Goal: Information Seeking & Learning: Find specific page/section

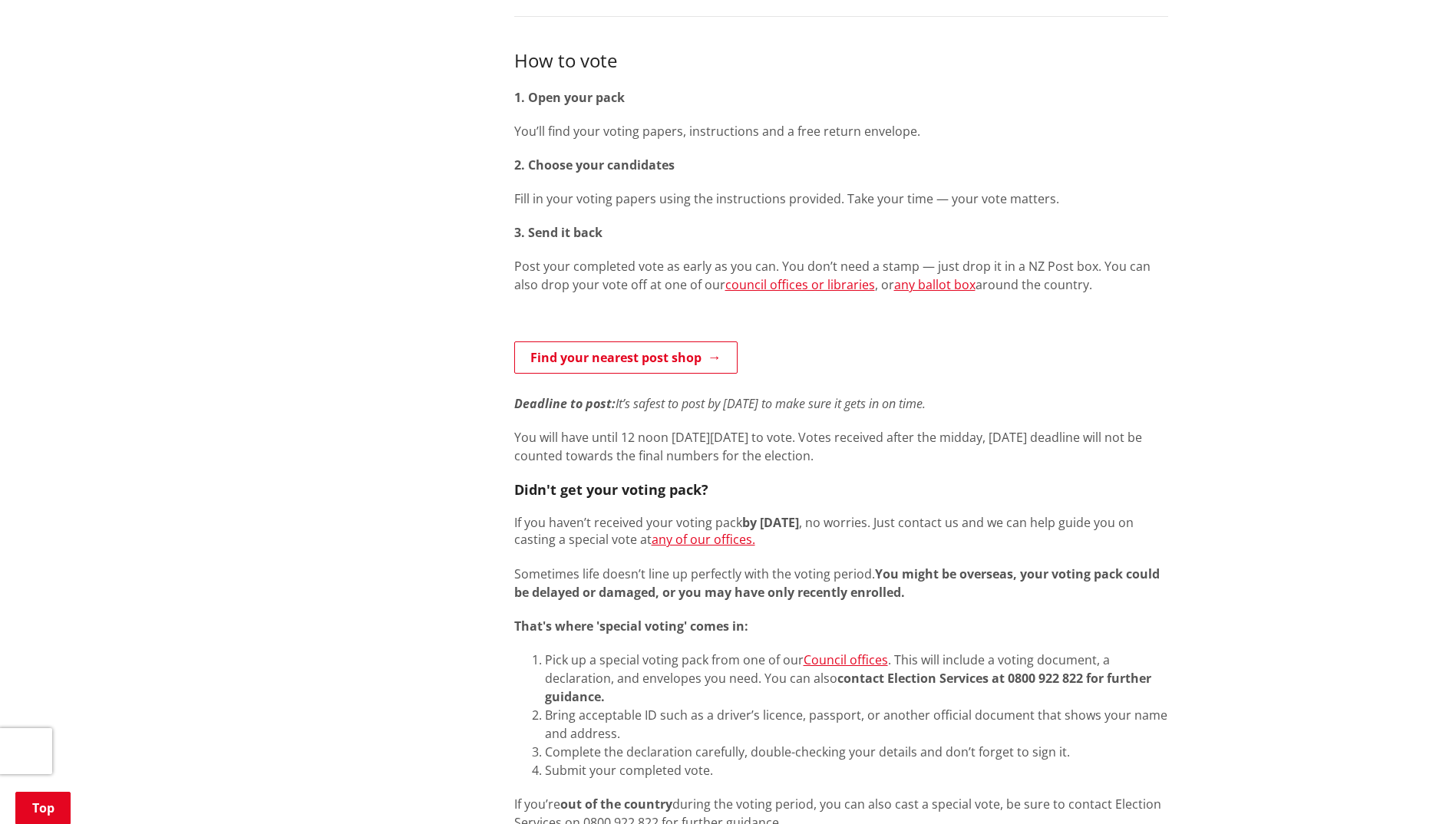
scroll to position [691, 0]
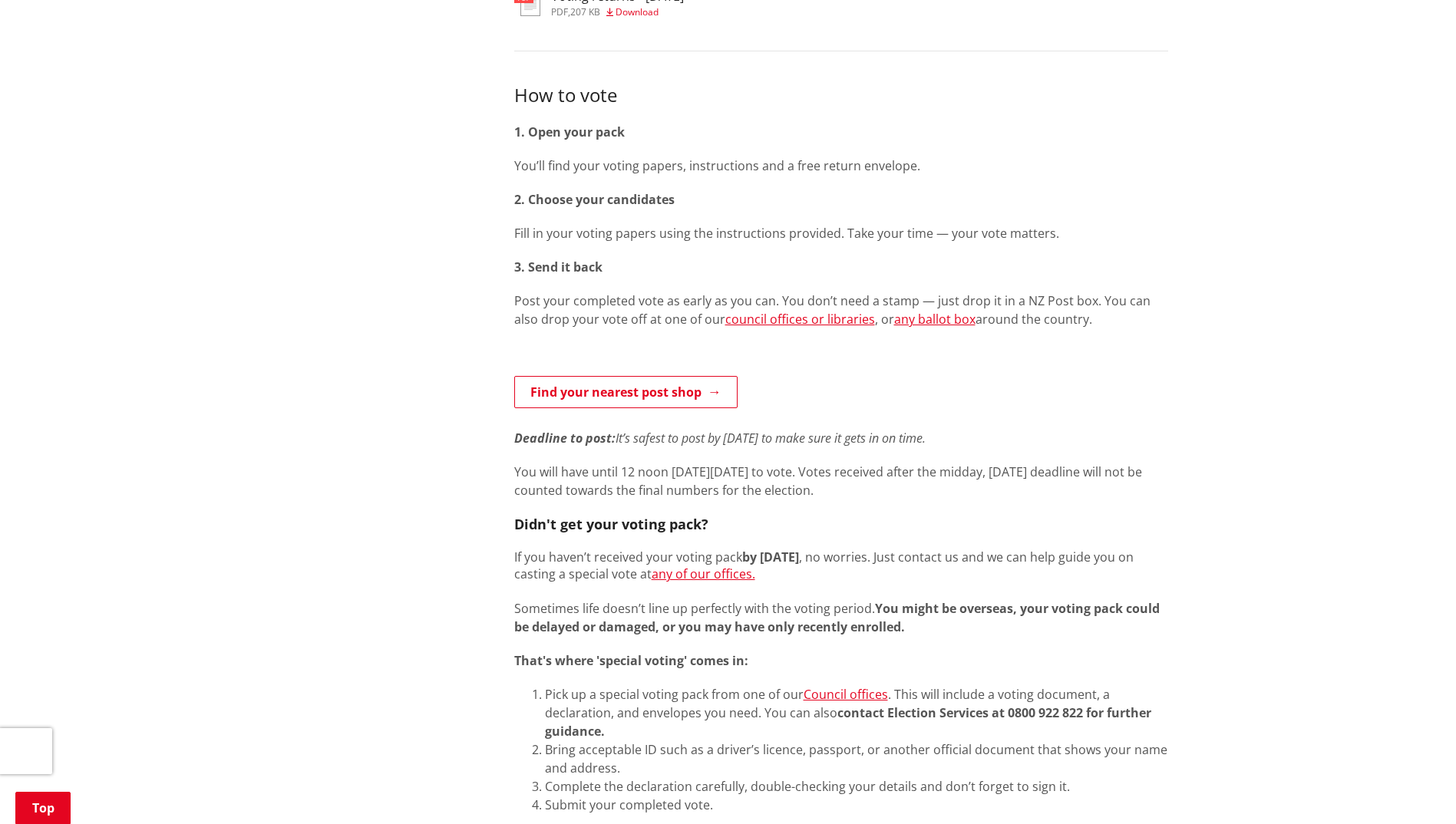
click at [925, 308] on p "Post your completed vote as early as you can. You don’t need a stamp — just dro…" at bounding box center [841, 310] width 654 height 36
click at [923, 321] on link "any ballot box" at bounding box center [935, 319] width 82 height 17
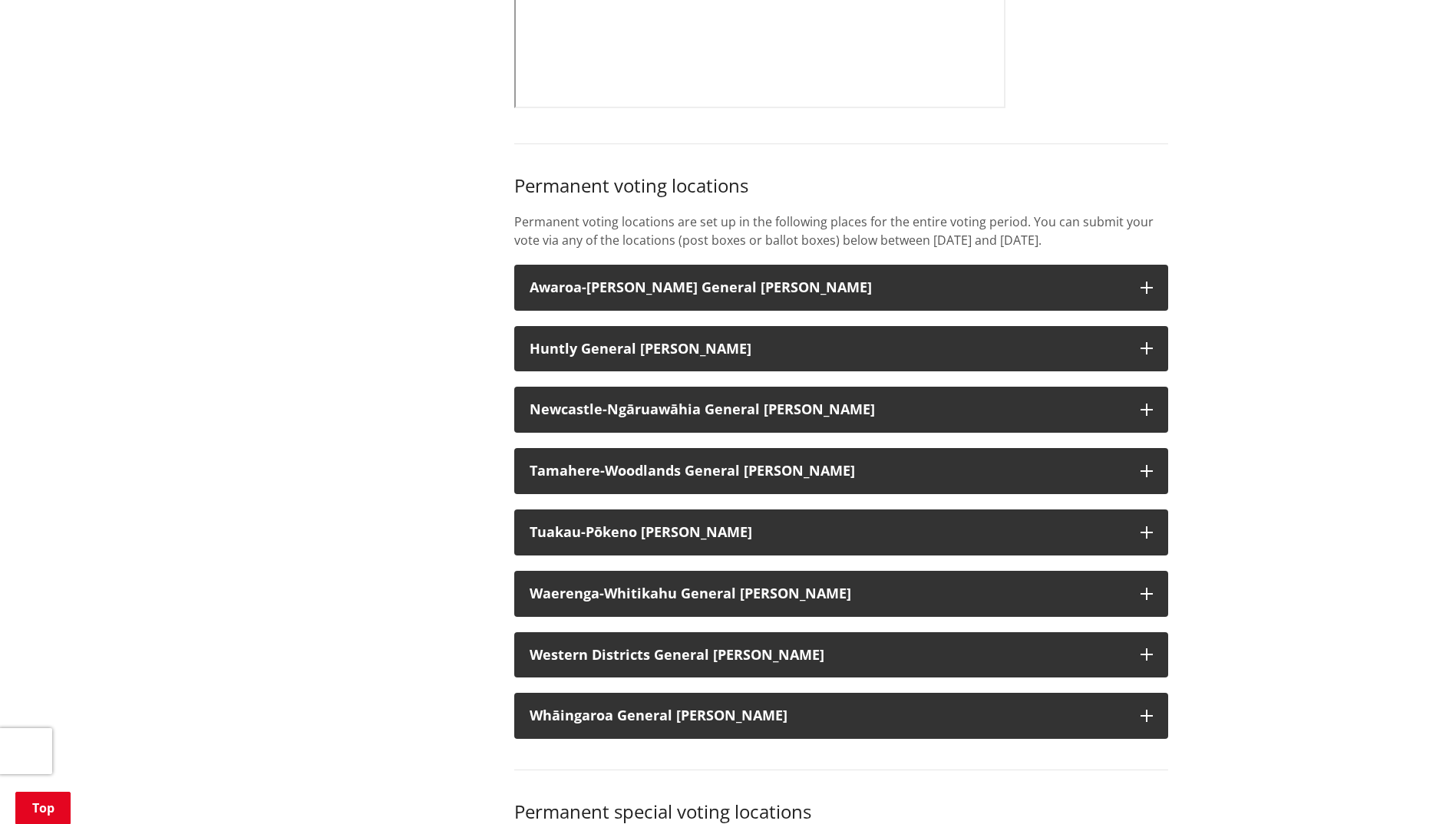
scroll to position [1075, 0]
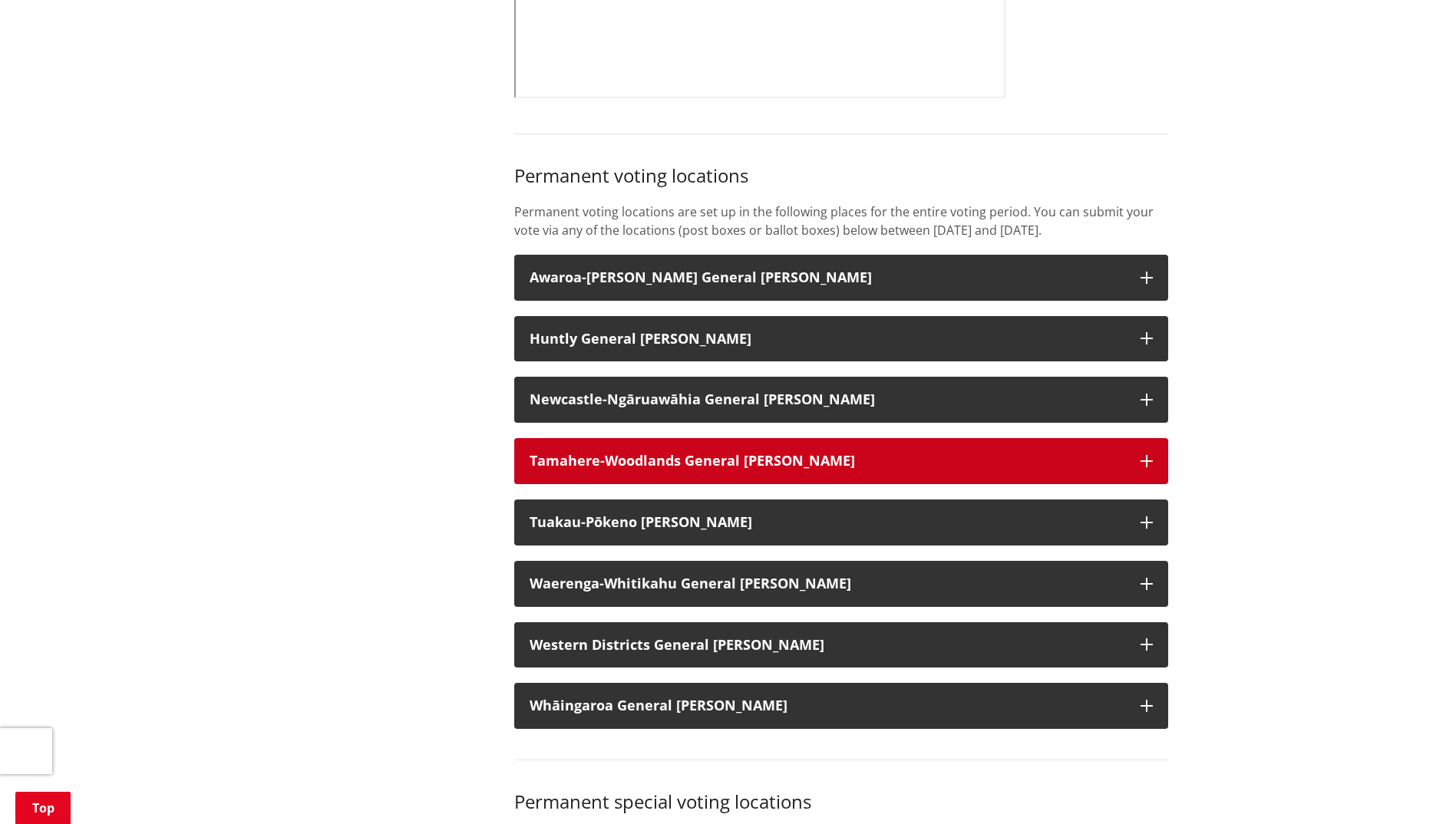
click at [1151, 467] on icon "button" at bounding box center [1147, 461] width 12 height 12
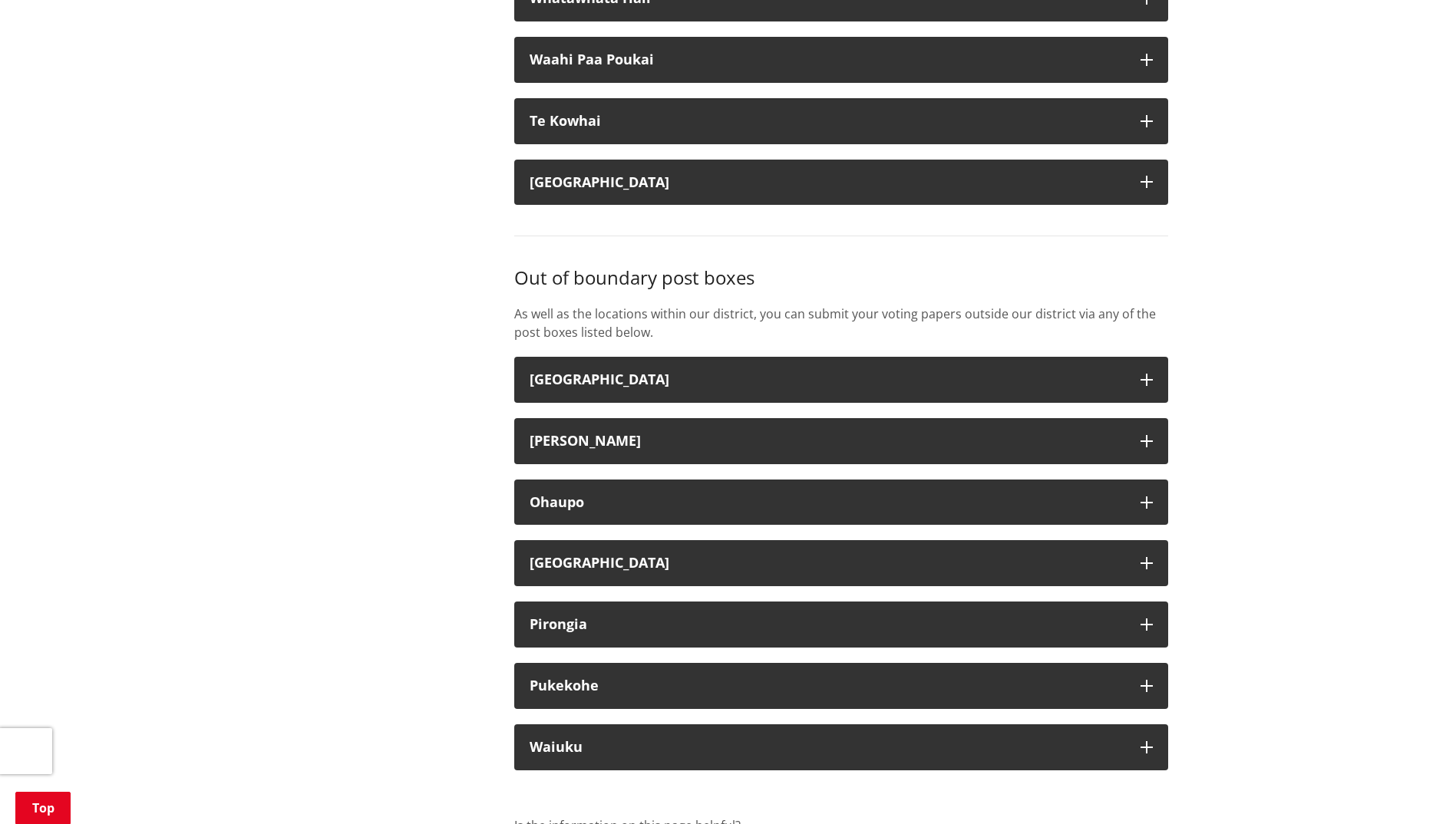
scroll to position [5065, 0]
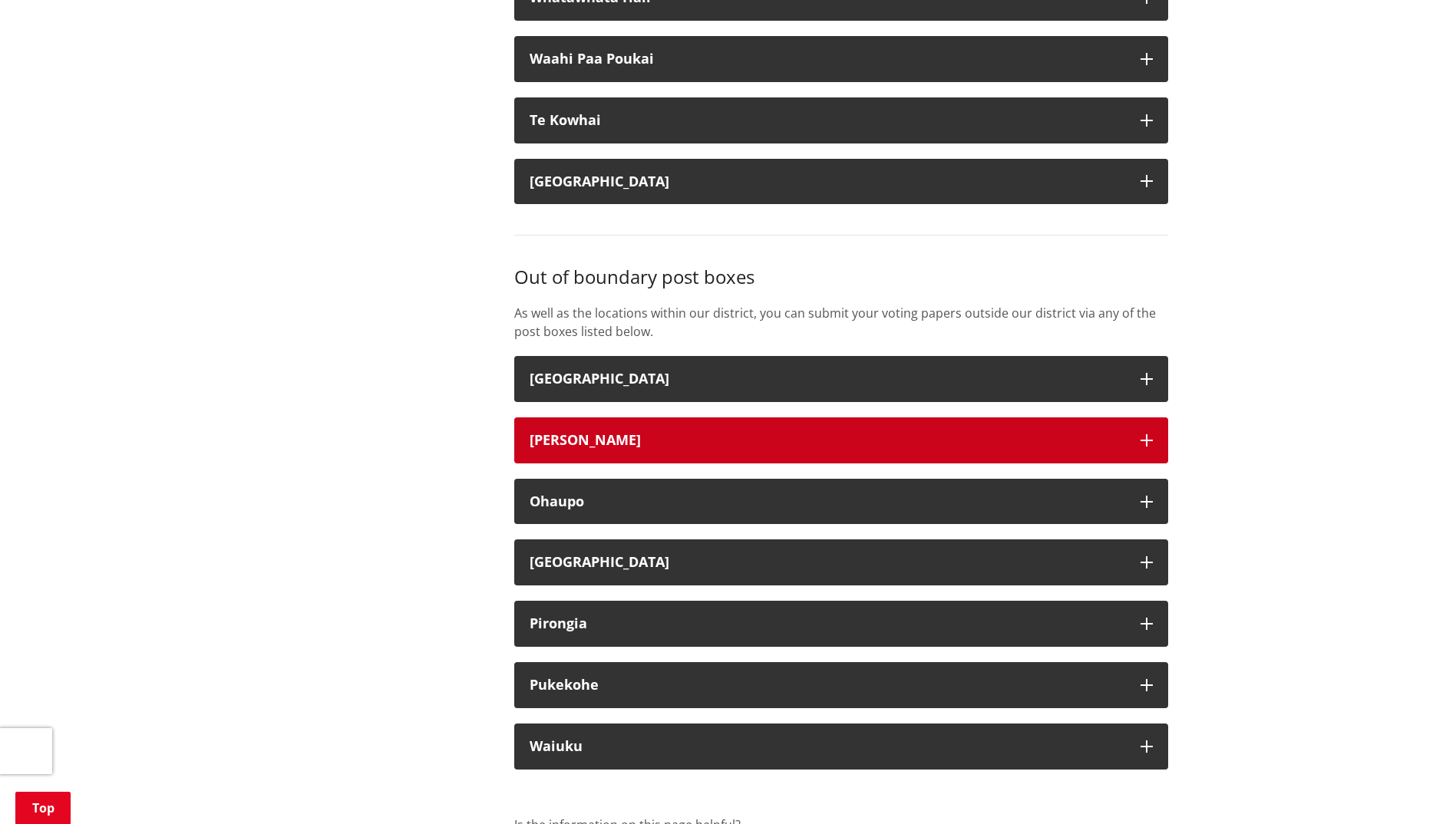
click at [1143, 446] on icon "button" at bounding box center [1147, 440] width 12 height 12
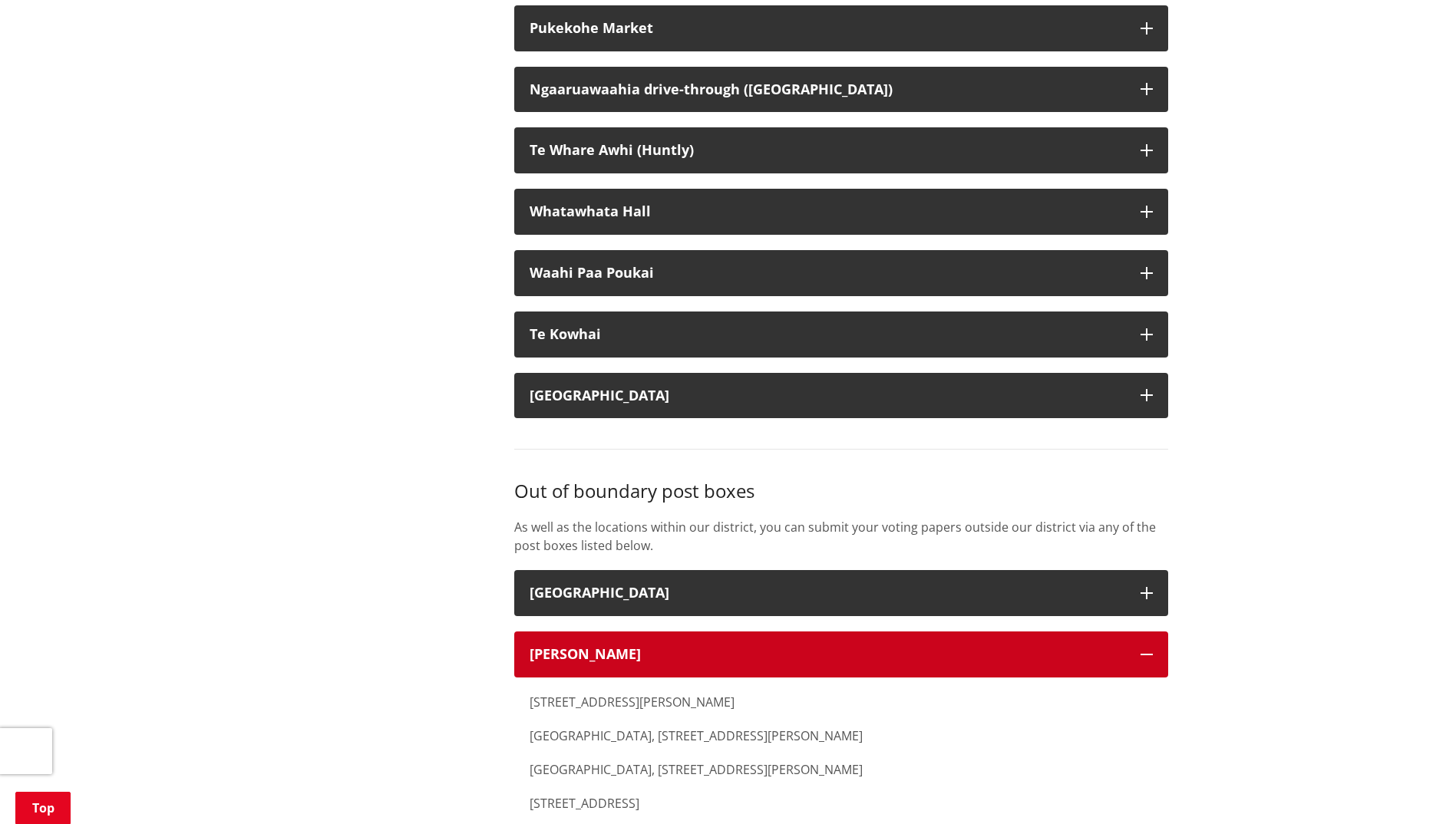
scroll to position [4988, 0]
